Goal: Check status: Check status

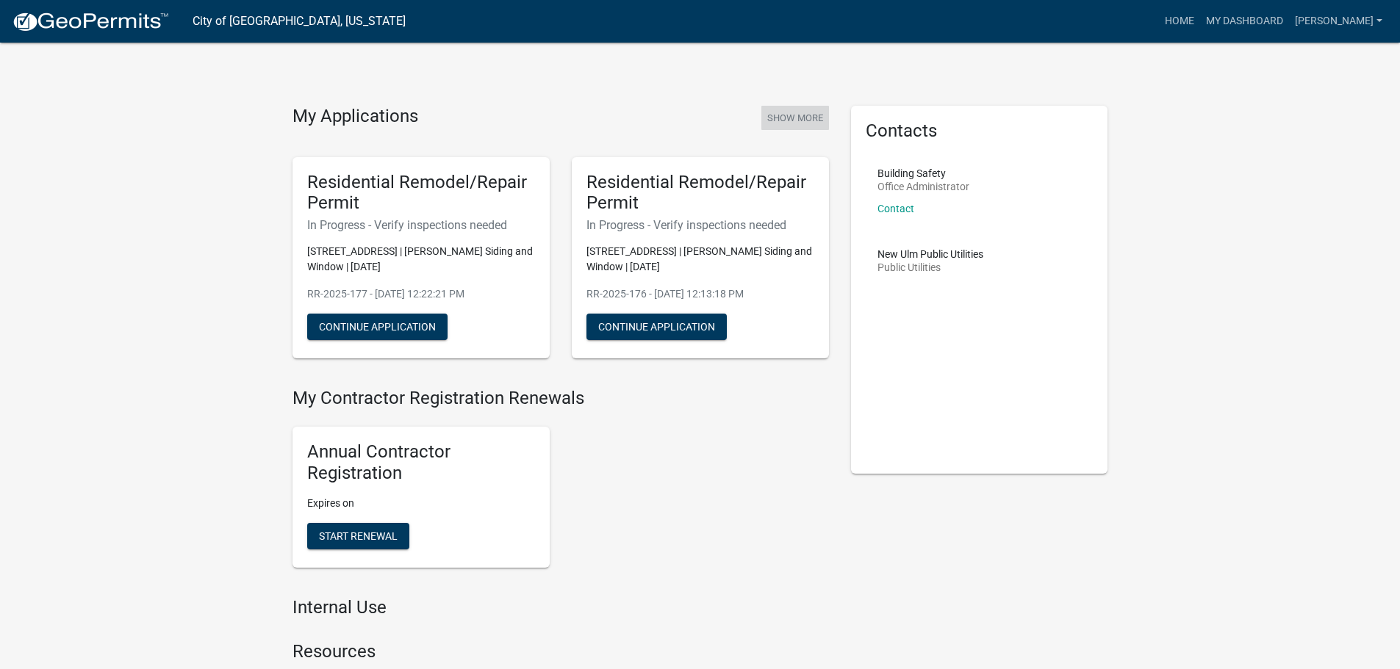
click at [783, 118] on button "Show More" at bounding box center [795, 118] width 68 height 24
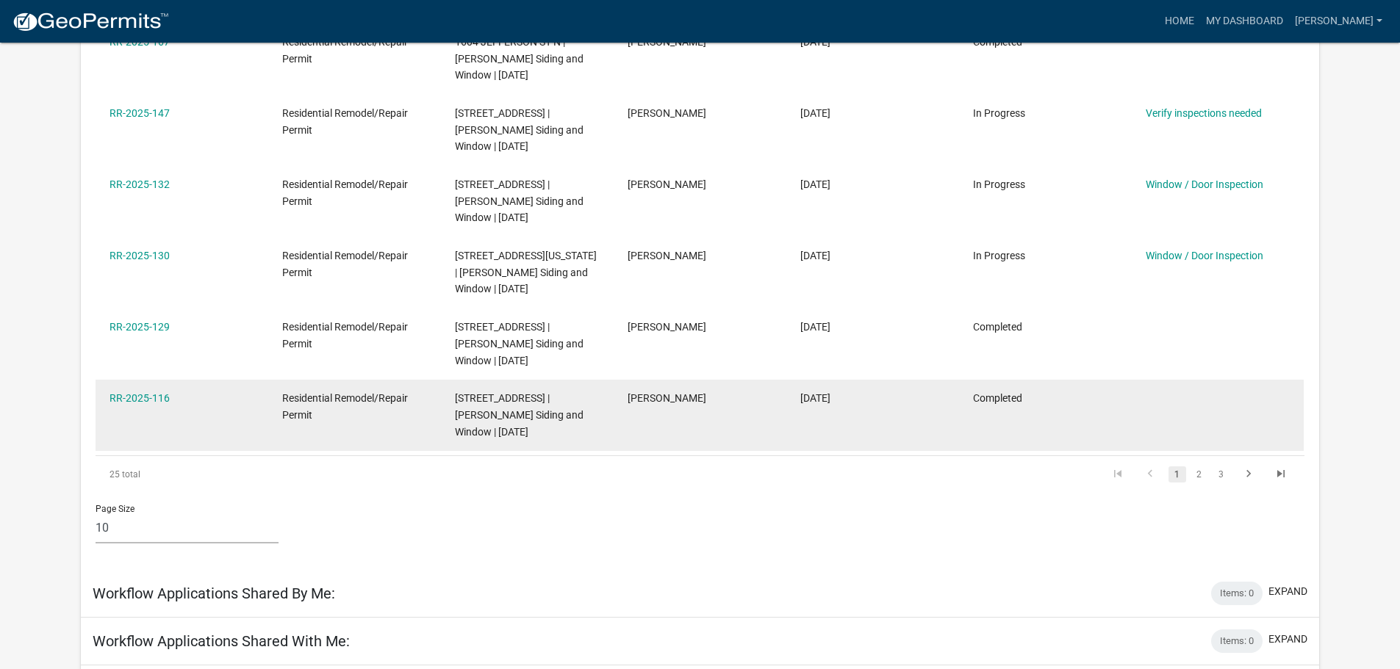
scroll to position [709, 0]
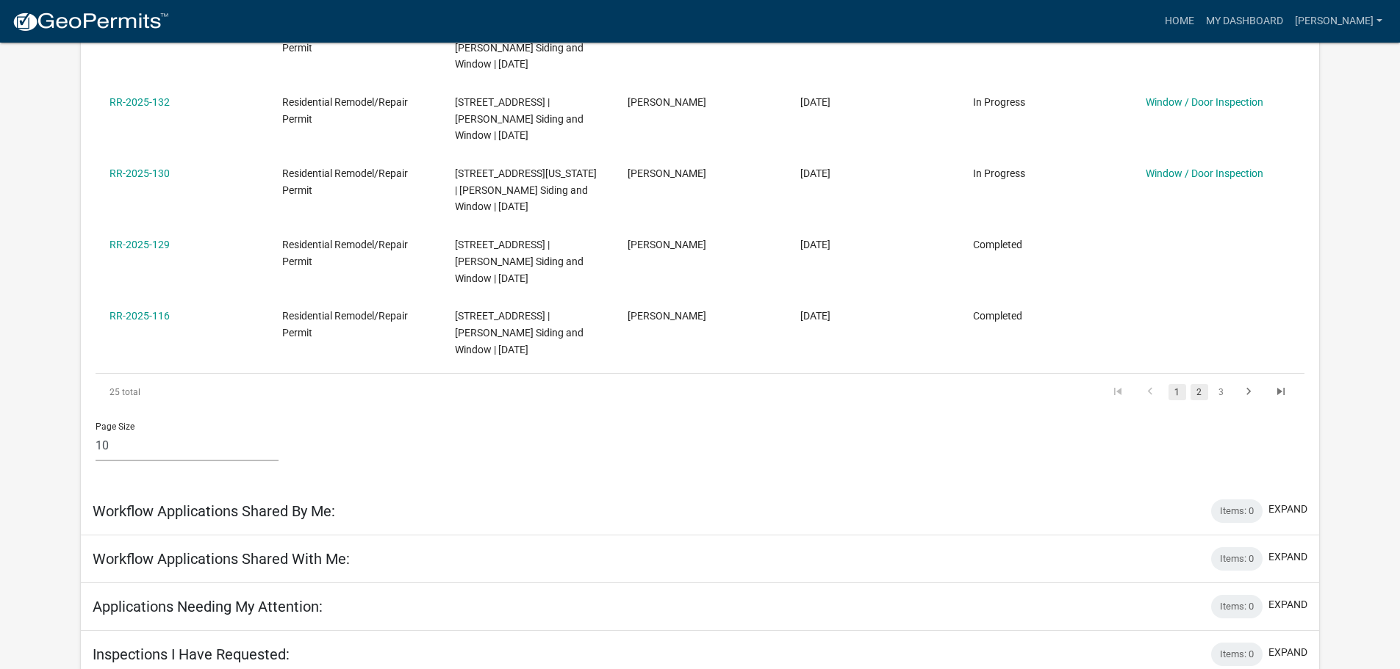
click at [1197, 397] on link "2" at bounding box center [1199, 392] width 18 height 16
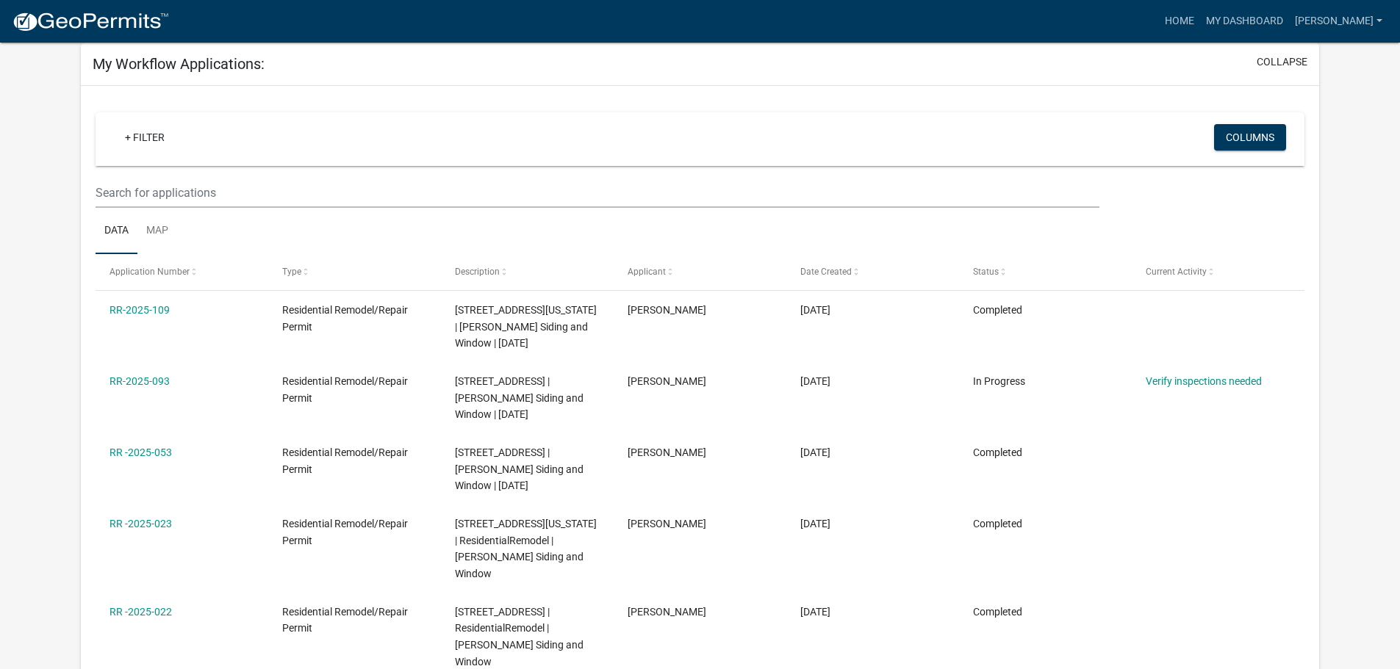
scroll to position [48, 0]
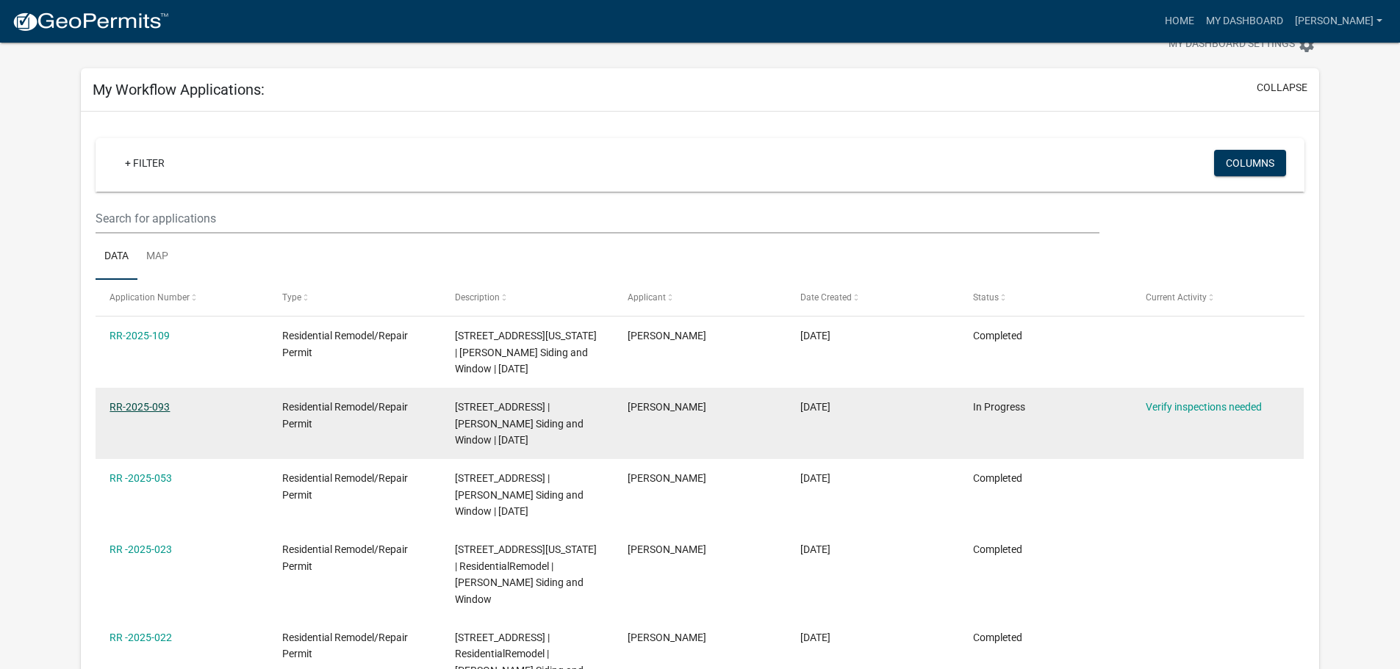
click at [128, 403] on link "RR-2025-093" at bounding box center [139, 407] width 60 height 12
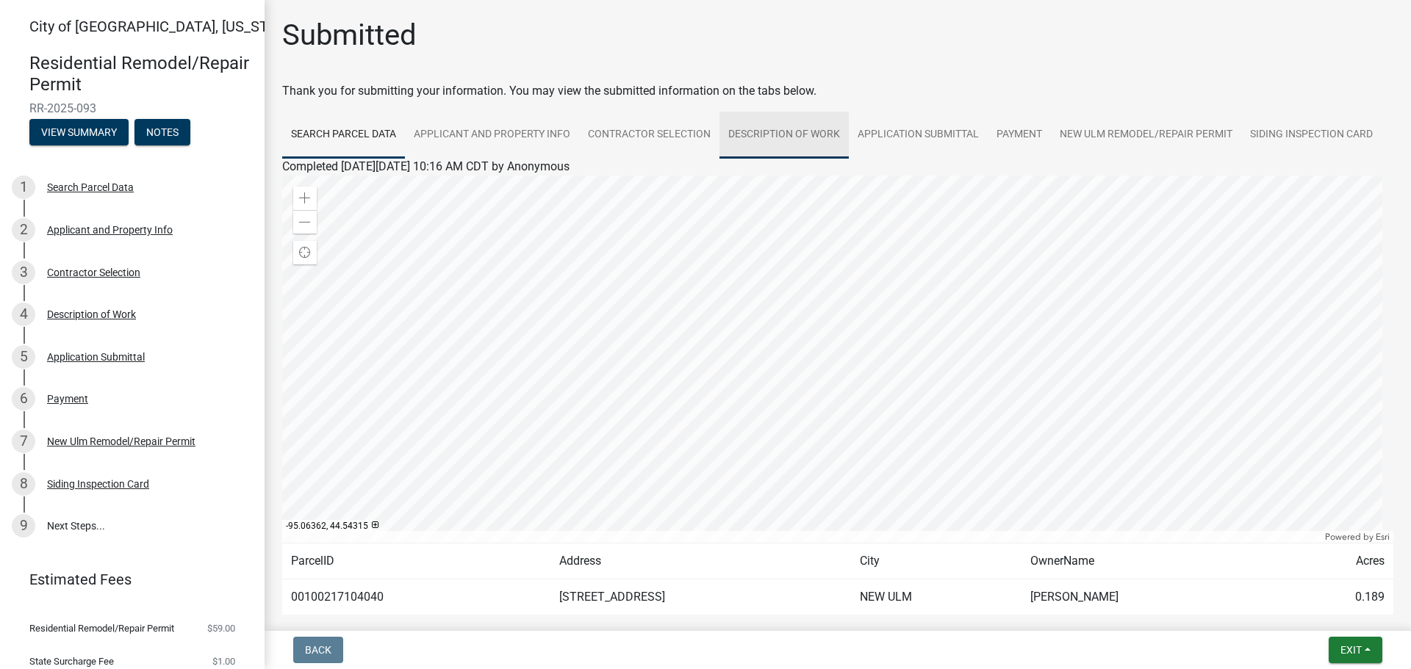
click at [798, 129] on link "Description of Work" at bounding box center [783, 135] width 129 height 47
